Goal: Task Accomplishment & Management: Use online tool/utility

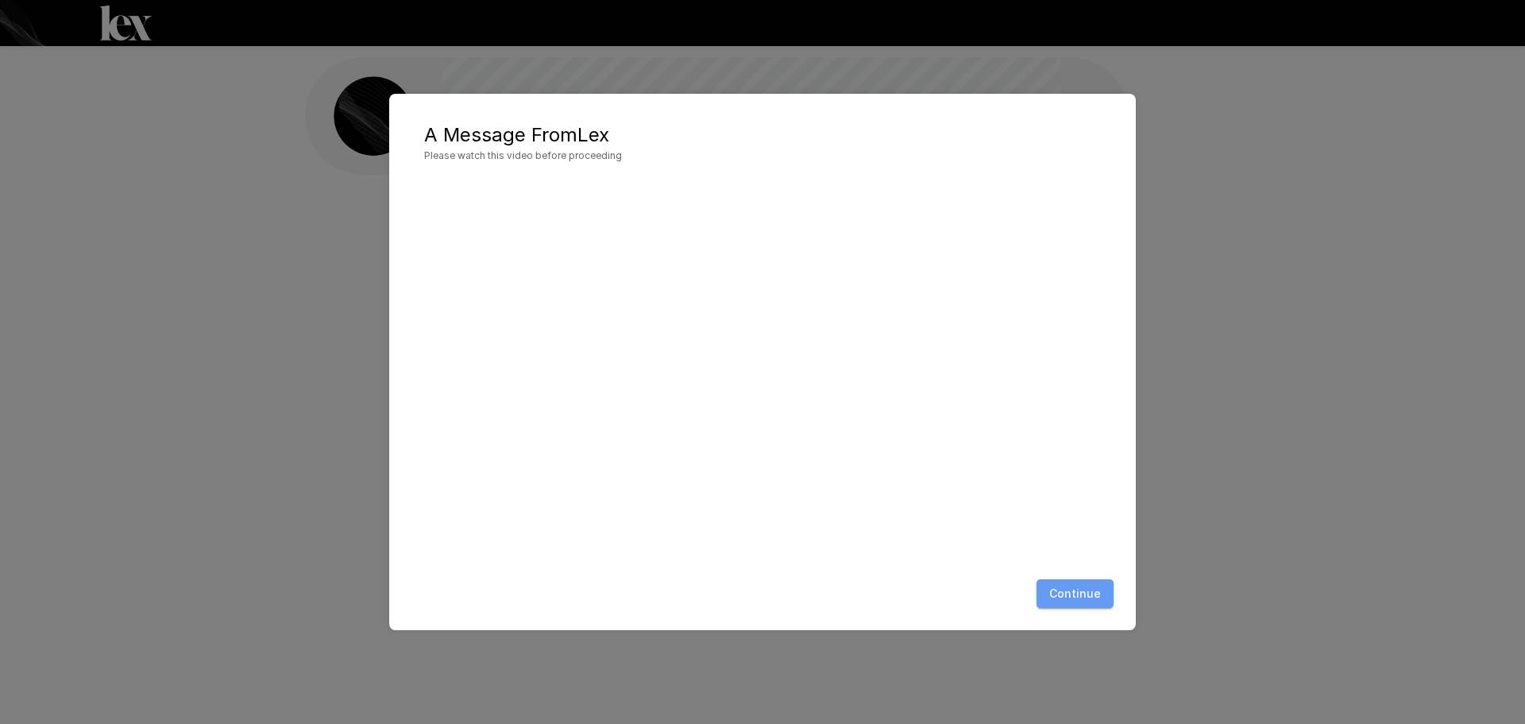
click at [1090, 597] on button "Continue" at bounding box center [1075, 593] width 77 height 29
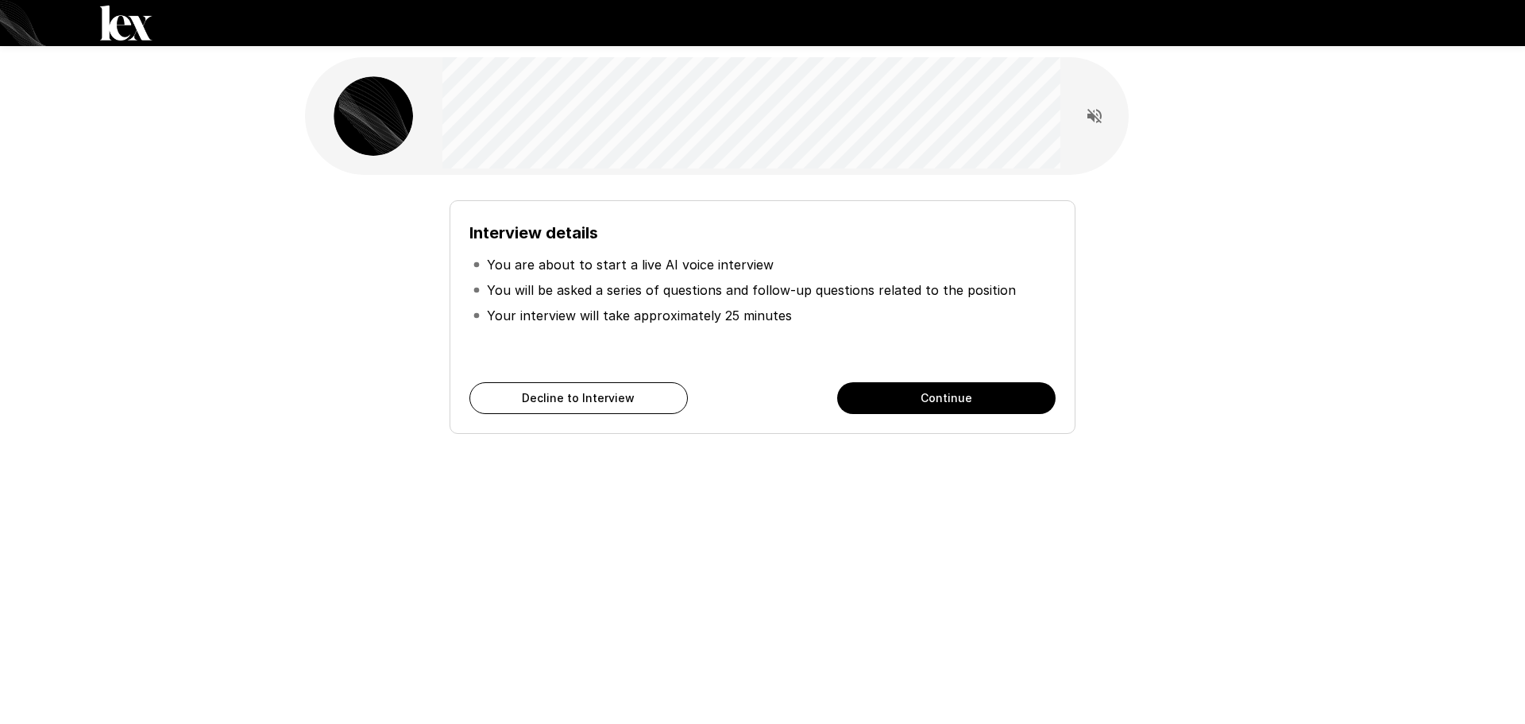
click at [1165, 570] on div "Interview details You are about to start a live AI voice interview You will be …" at bounding box center [762, 362] width 1525 height 724
click at [920, 394] on button "Continue" at bounding box center [946, 398] width 218 height 32
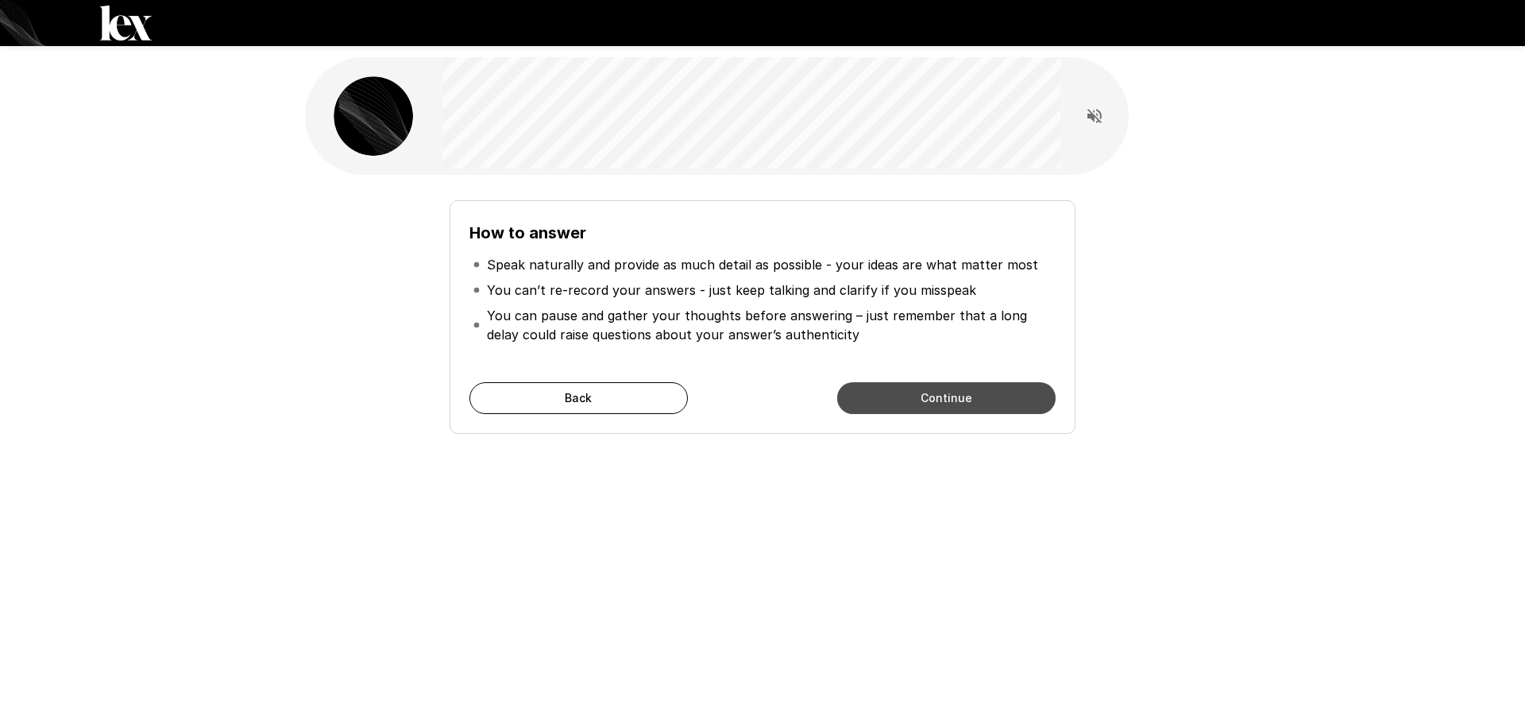
click at [950, 396] on button "Continue" at bounding box center [946, 398] width 218 height 32
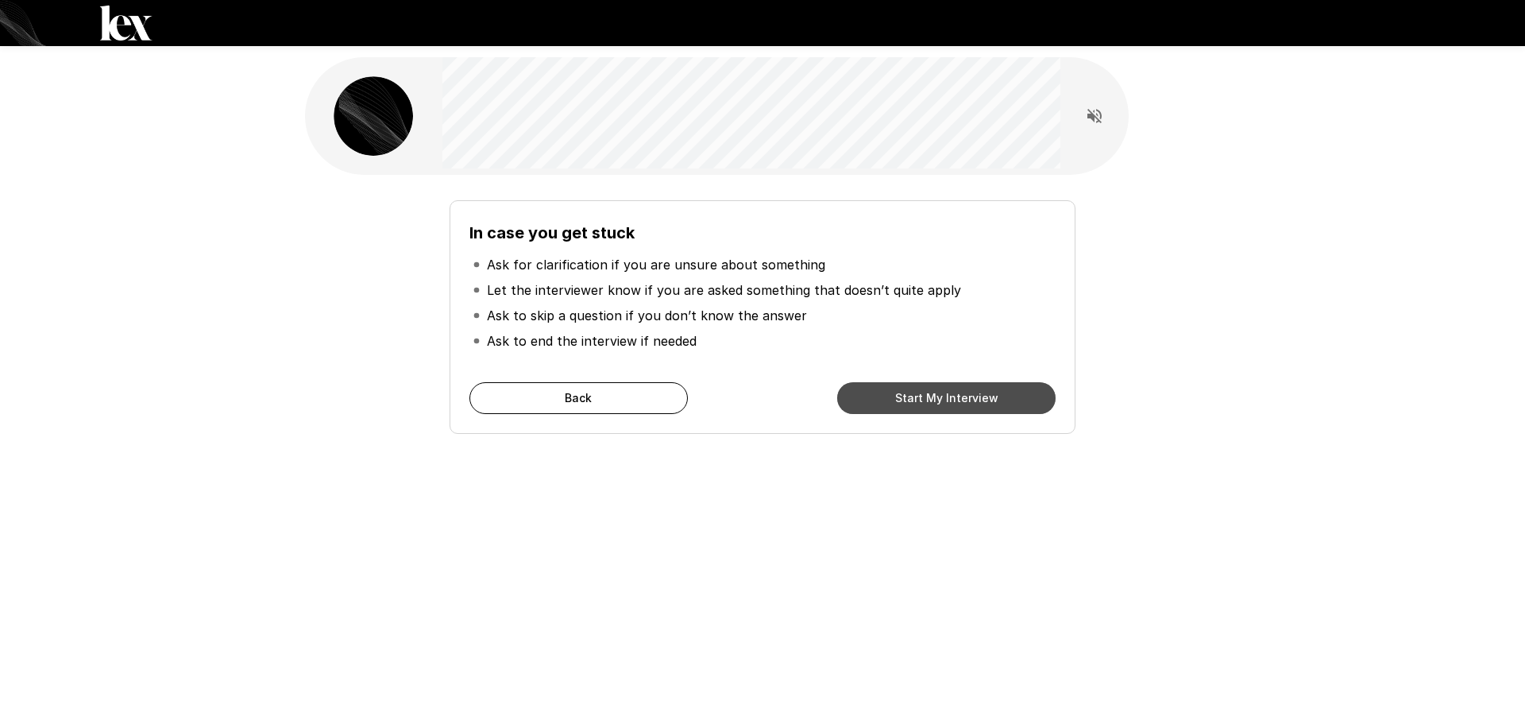
click at [933, 404] on button "Start My Interview" at bounding box center [946, 398] width 218 height 32
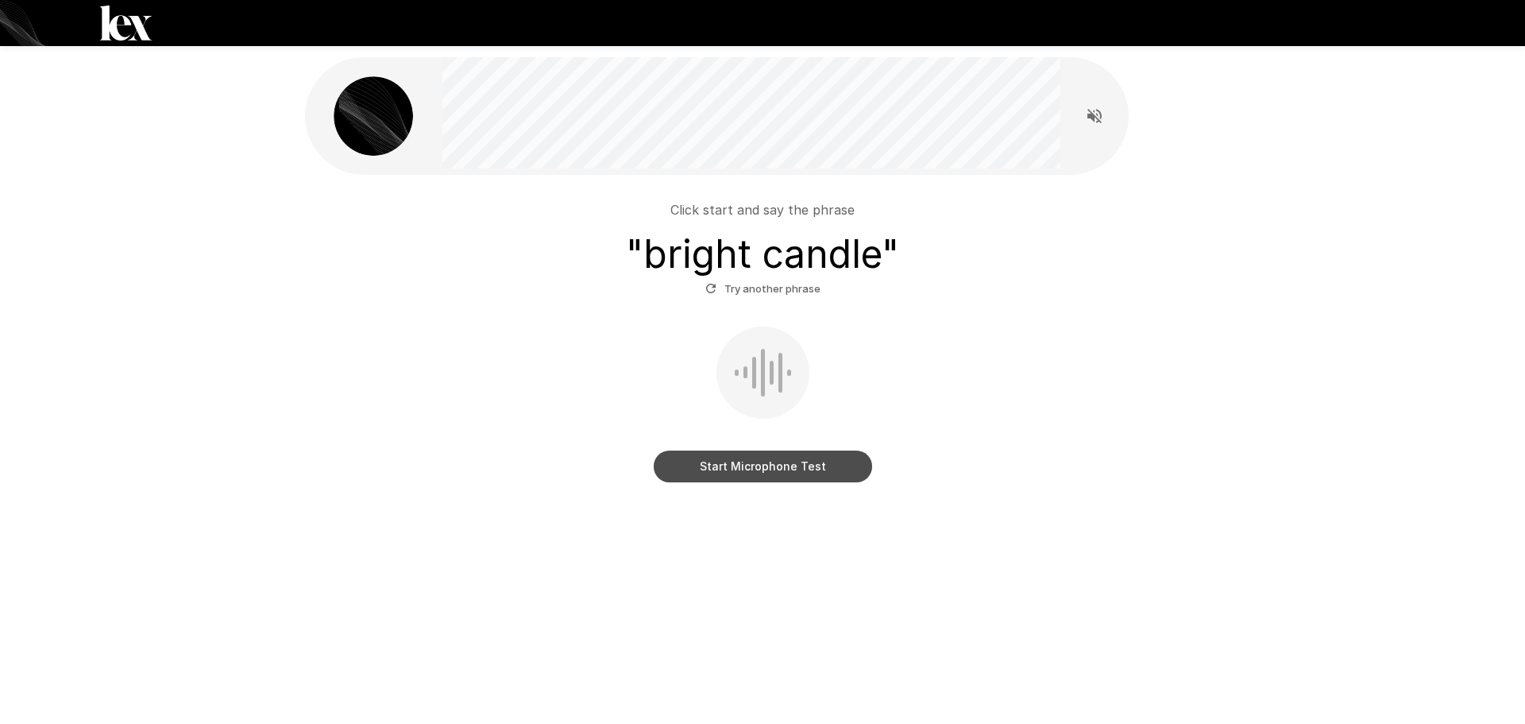
click at [759, 469] on button "Start Microphone Test" at bounding box center [763, 466] width 218 height 32
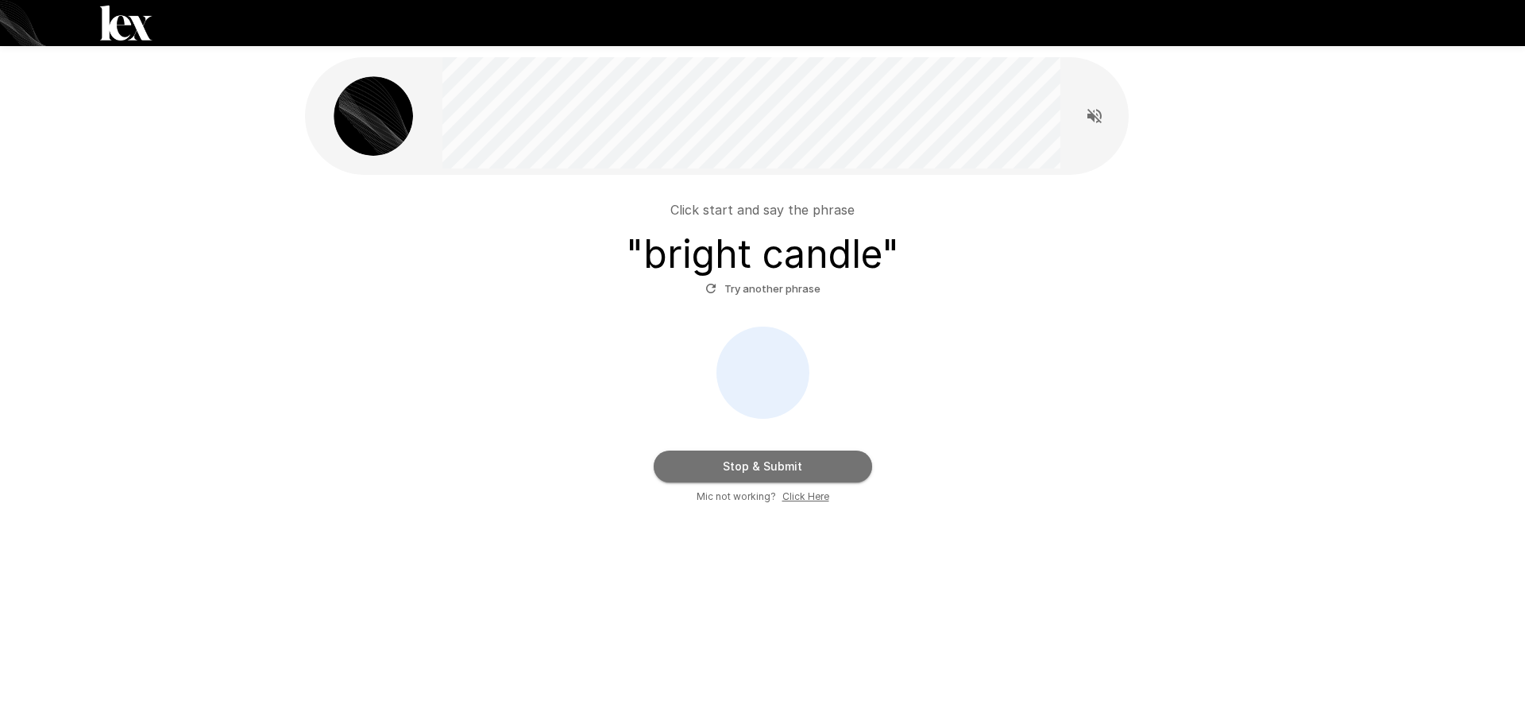
click at [810, 468] on button "Stop & Submit" at bounding box center [763, 466] width 218 height 32
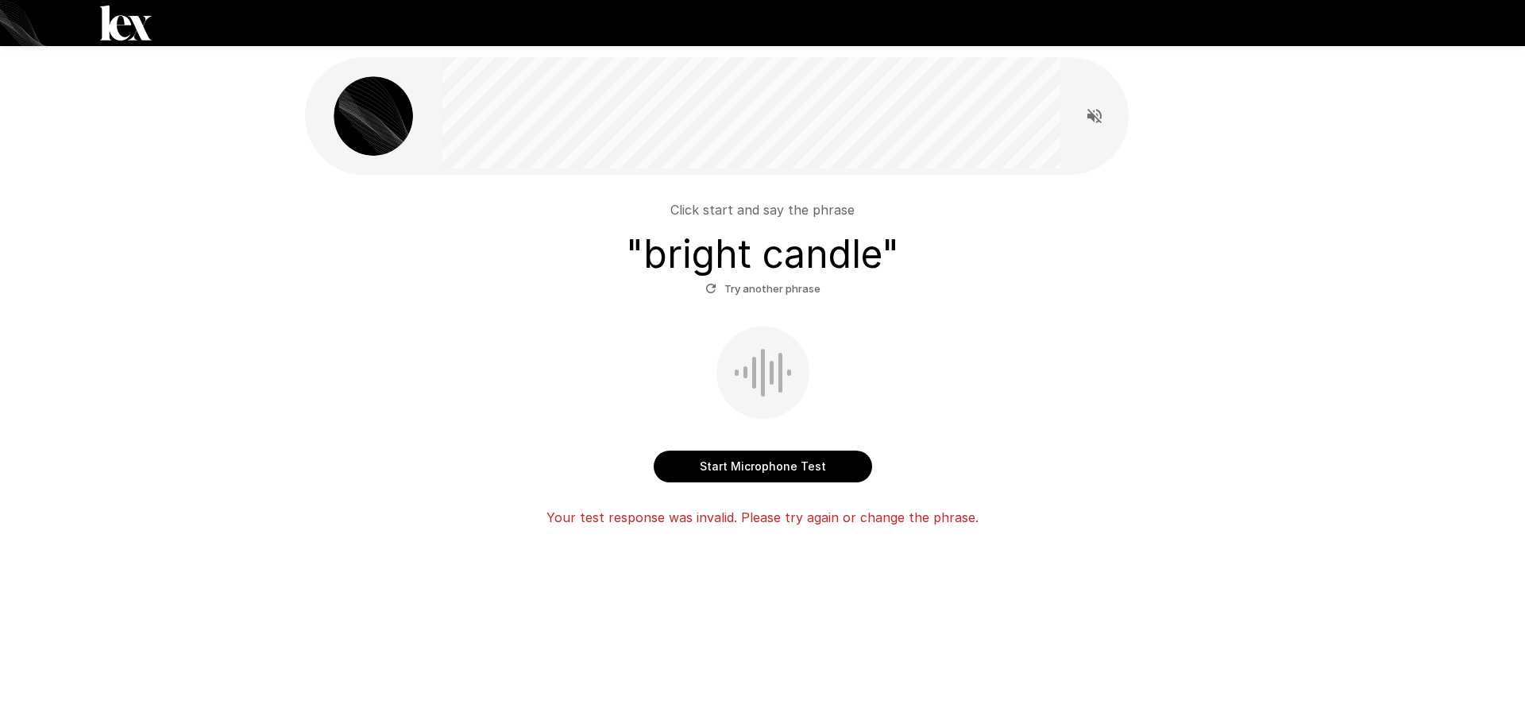
click at [810, 462] on button "Start Microphone Test" at bounding box center [763, 466] width 218 height 32
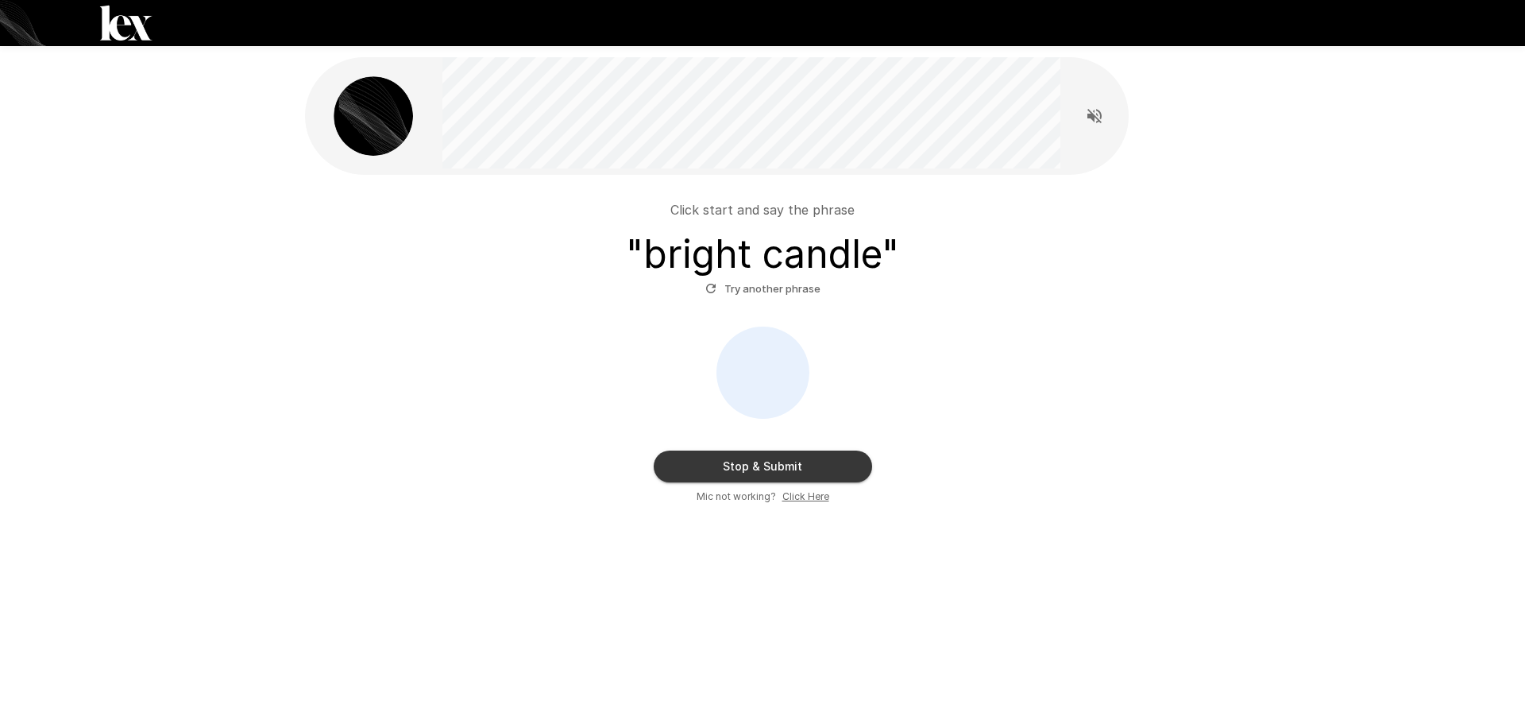
click at [818, 500] on u "Click Here" at bounding box center [805, 496] width 47 height 12
click at [822, 458] on button "Stop & Submit" at bounding box center [763, 466] width 218 height 32
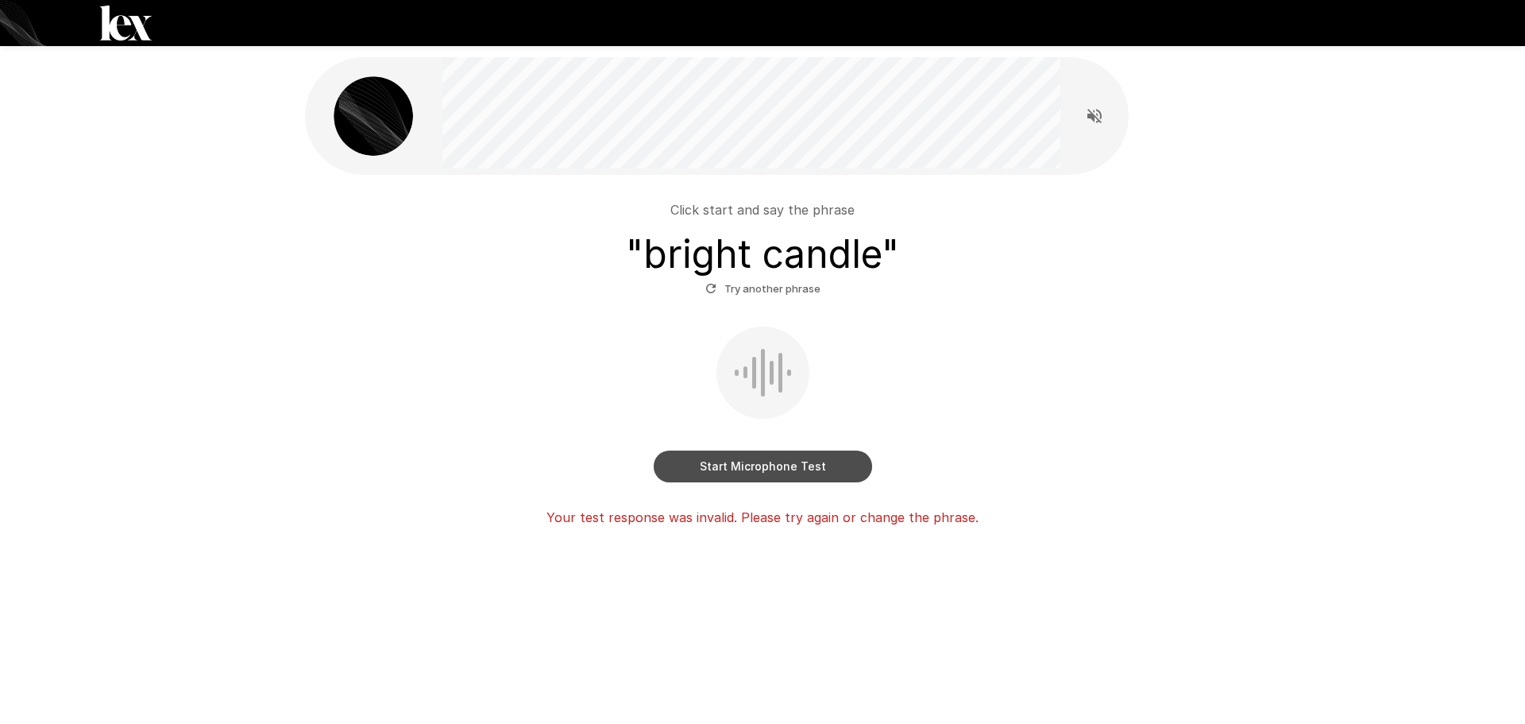
click at [765, 467] on button "Start Microphone Test" at bounding box center [763, 466] width 218 height 32
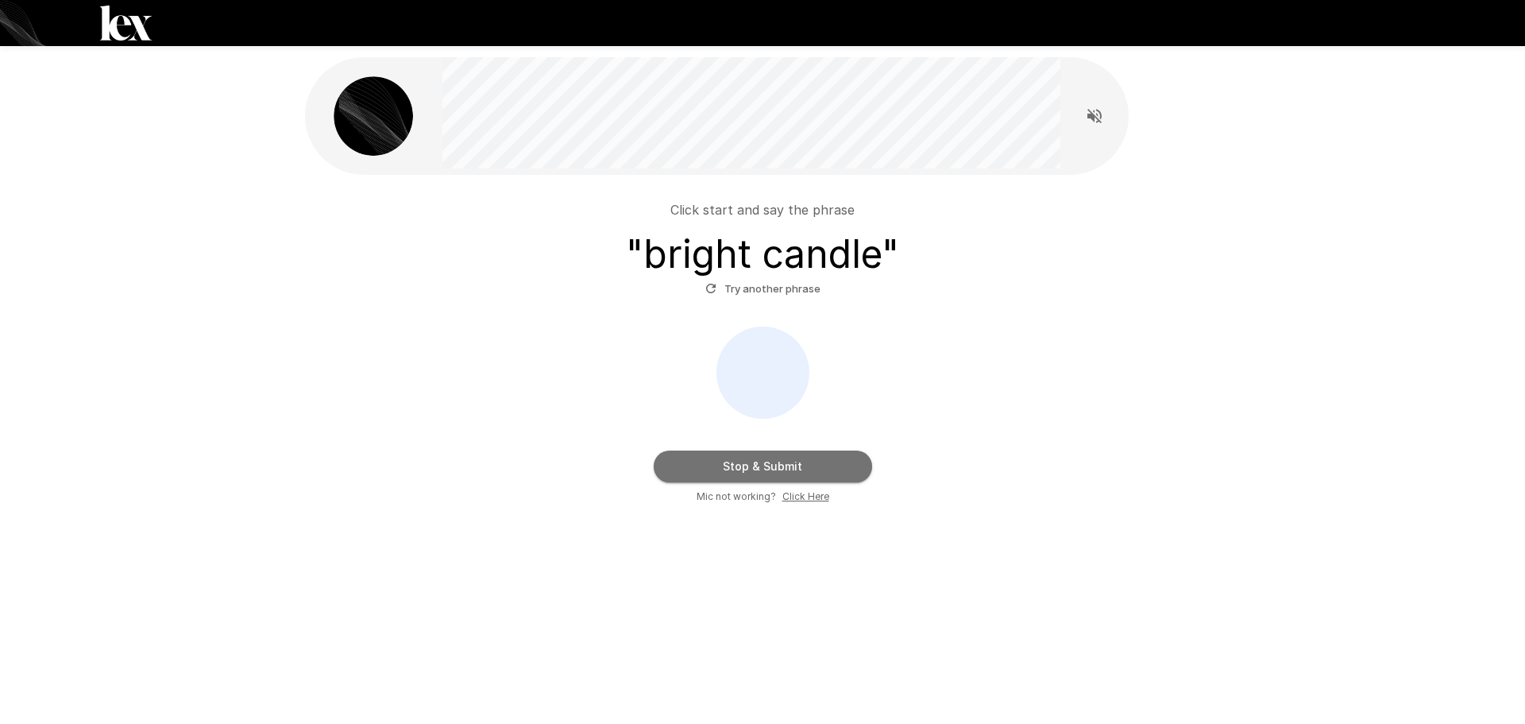
click at [775, 473] on button "Stop & Submit" at bounding box center [763, 466] width 218 height 32
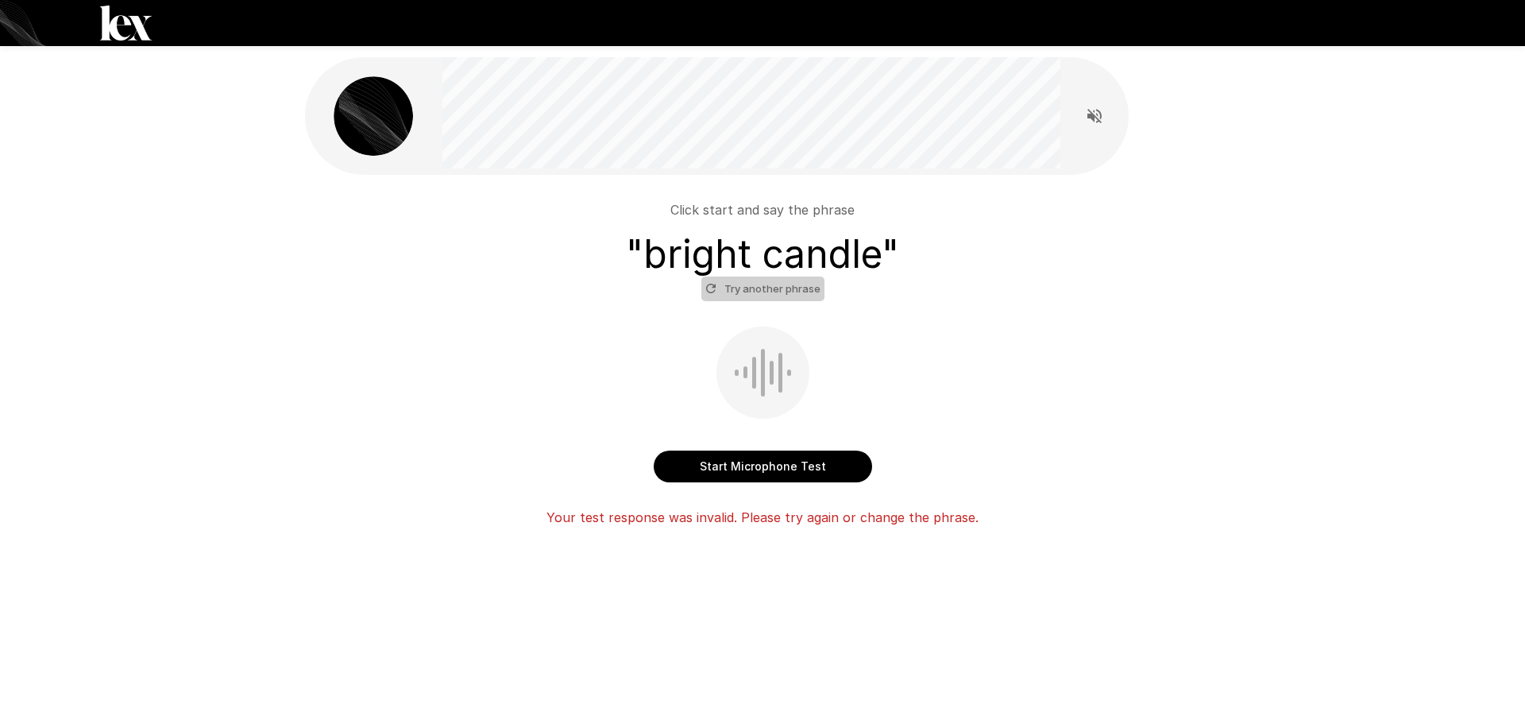
click at [764, 288] on button "Try another phrase" at bounding box center [762, 288] width 123 height 25
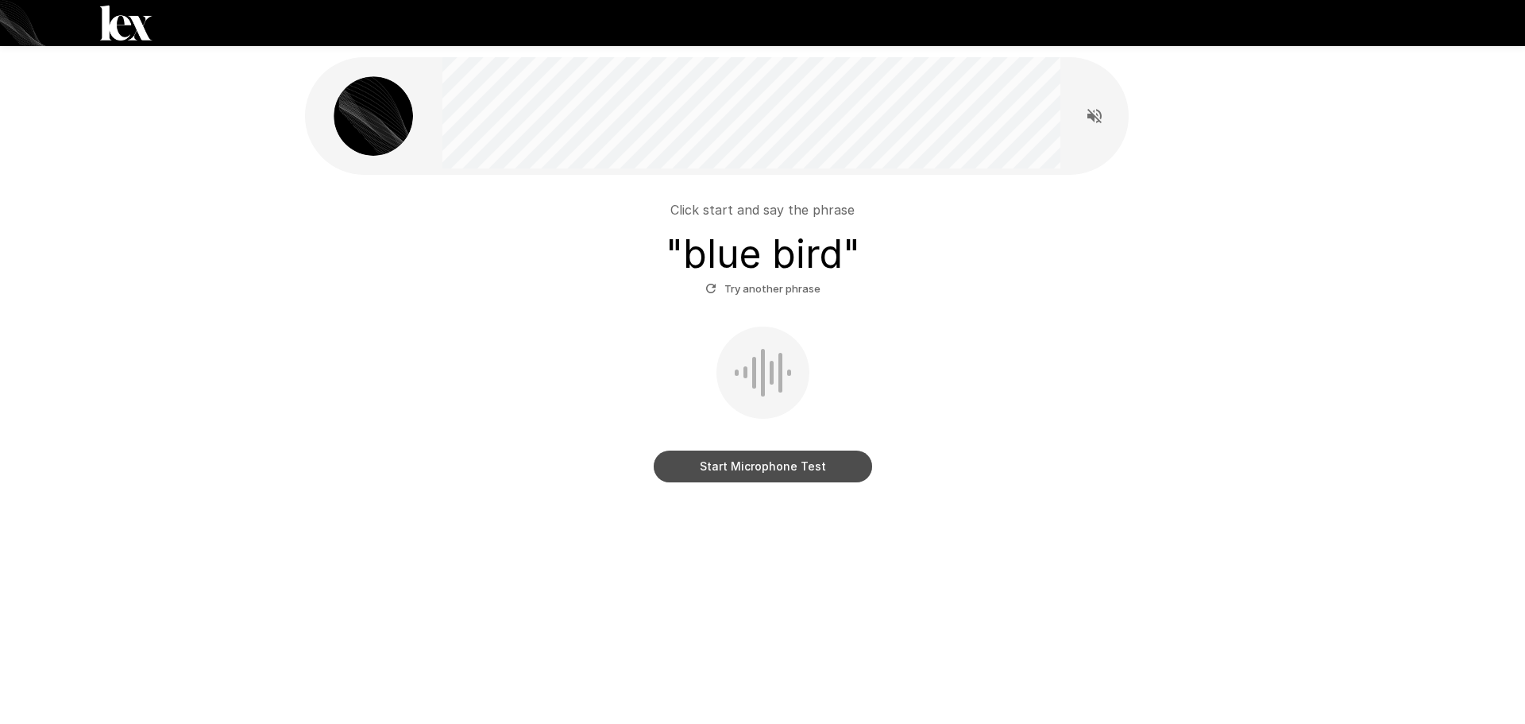
click at [765, 475] on button "Start Microphone Test" at bounding box center [763, 466] width 218 height 32
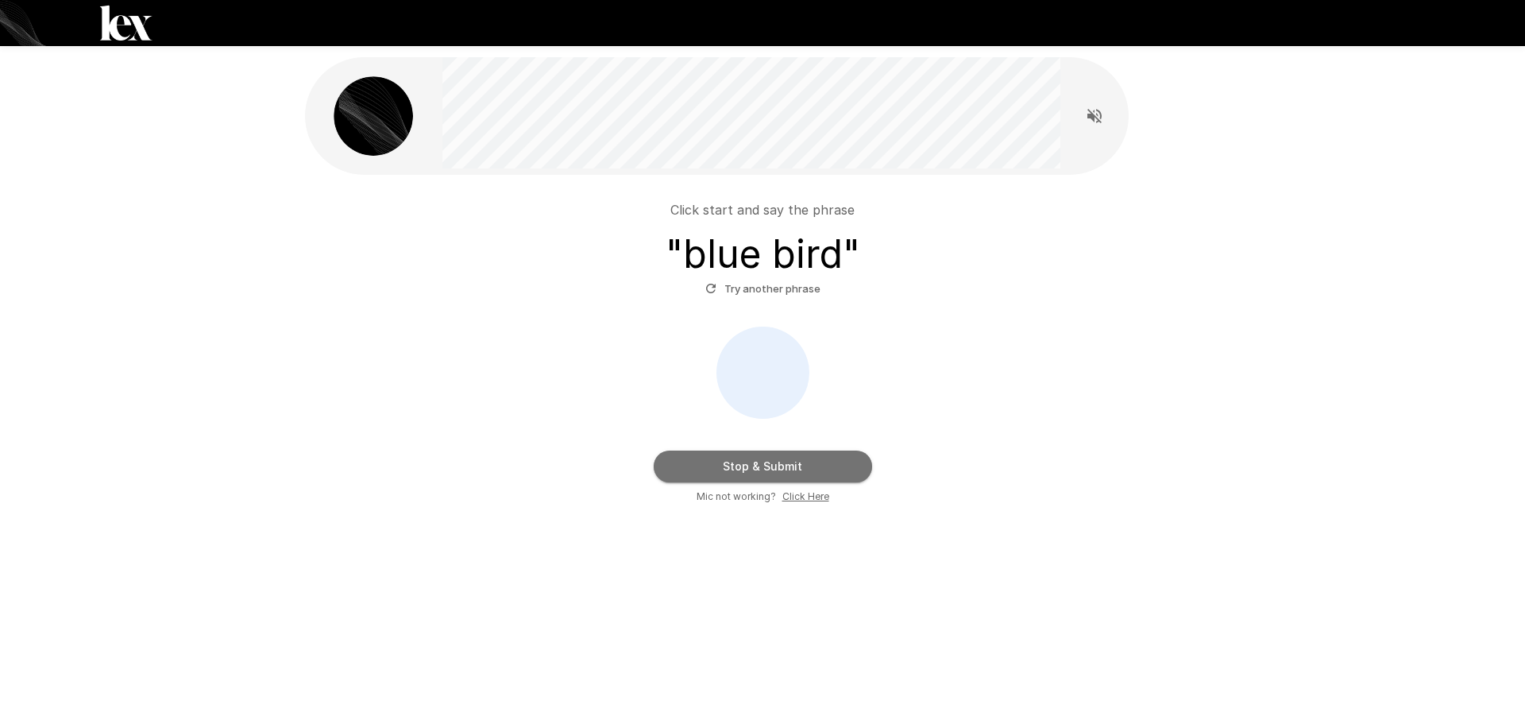
click at [831, 457] on button "Stop & Submit" at bounding box center [763, 466] width 218 height 32
